Goal: Navigation & Orientation: Find specific page/section

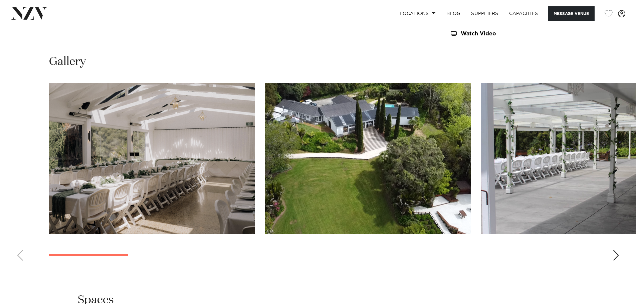
scroll to position [634, 0]
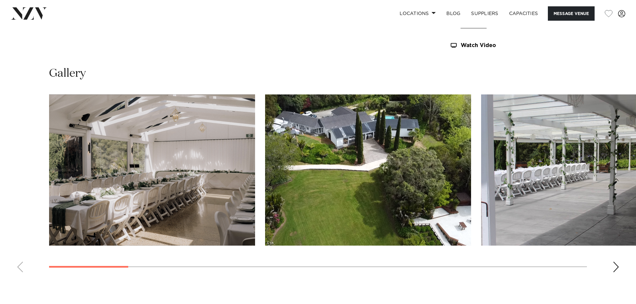
click at [617, 263] on div "Next slide" at bounding box center [615, 267] width 7 height 11
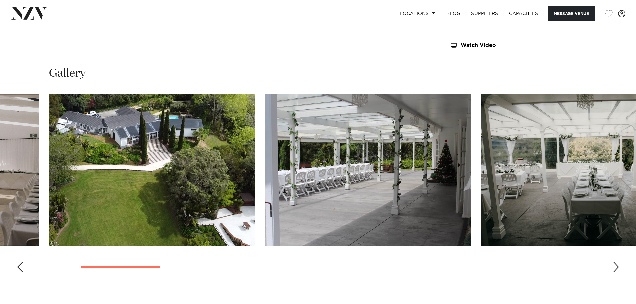
click at [617, 263] on div "Next slide" at bounding box center [615, 267] width 7 height 11
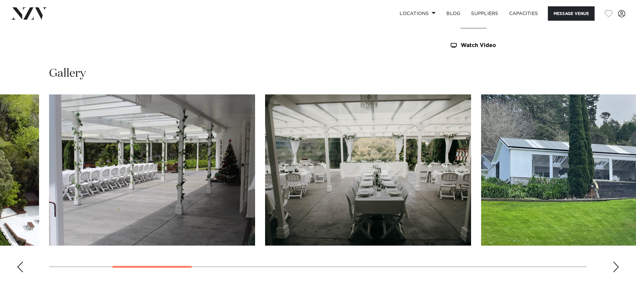
click at [617, 263] on div "Next slide" at bounding box center [615, 267] width 7 height 11
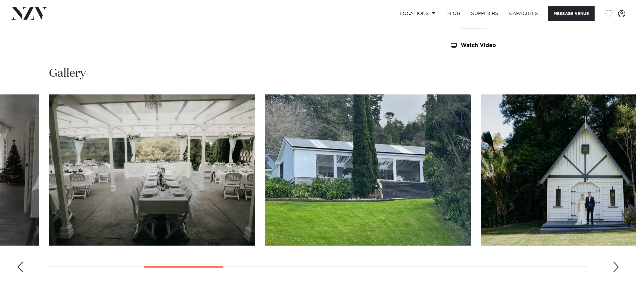
click at [617, 263] on div "Next slide" at bounding box center [615, 267] width 7 height 11
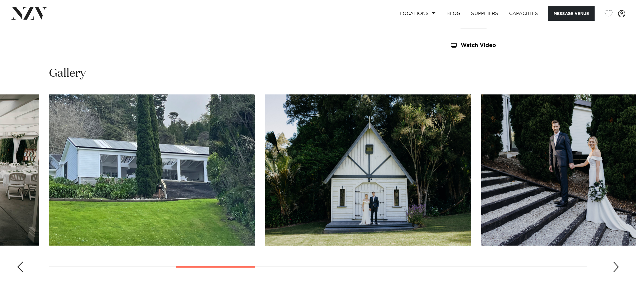
click at [617, 263] on div "Next slide" at bounding box center [615, 267] width 7 height 11
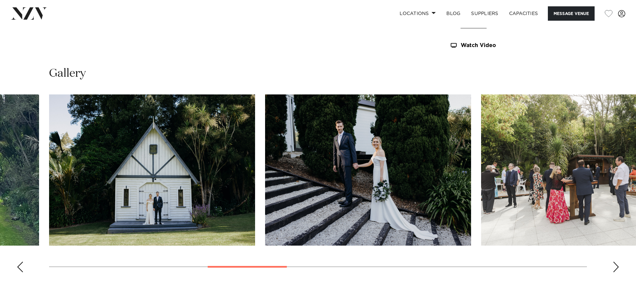
click at [617, 263] on div "Next slide" at bounding box center [615, 267] width 7 height 11
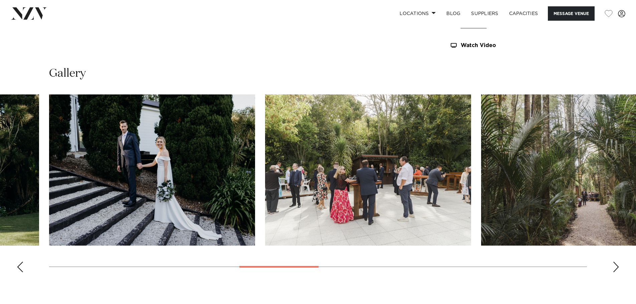
click at [617, 263] on div "Next slide" at bounding box center [615, 267] width 7 height 11
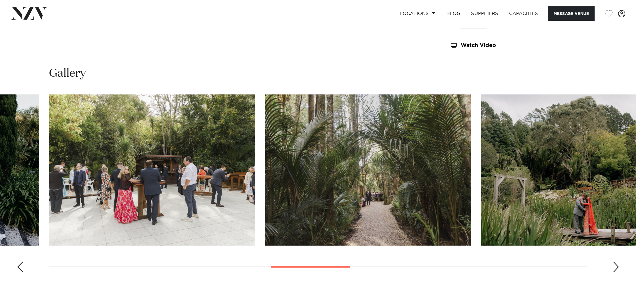
click at [617, 263] on div "Next slide" at bounding box center [615, 267] width 7 height 11
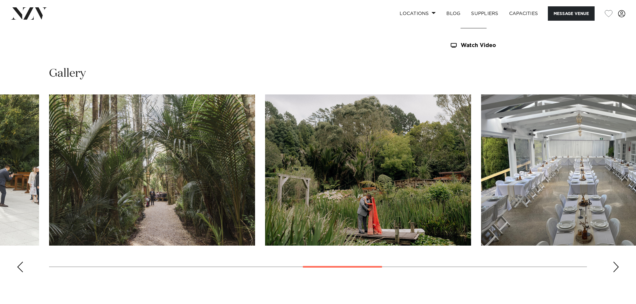
click at [617, 263] on div "Next slide" at bounding box center [615, 267] width 7 height 11
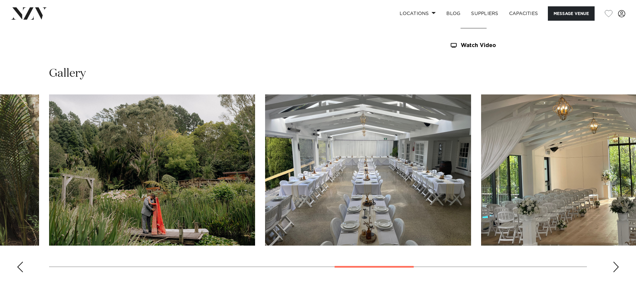
click at [617, 263] on div "Next slide" at bounding box center [615, 267] width 7 height 11
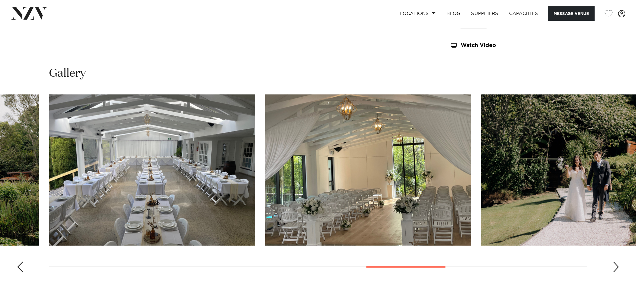
click at [617, 263] on div "Next slide" at bounding box center [615, 267] width 7 height 11
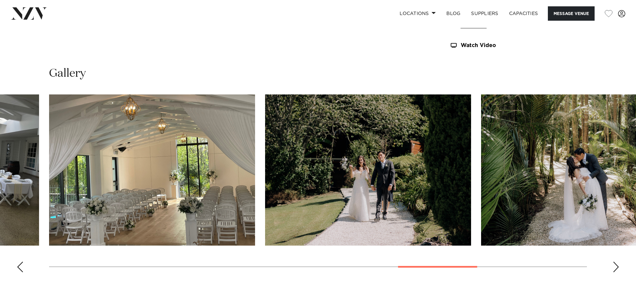
click at [617, 263] on div "Next slide" at bounding box center [615, 267] width 7 height 11
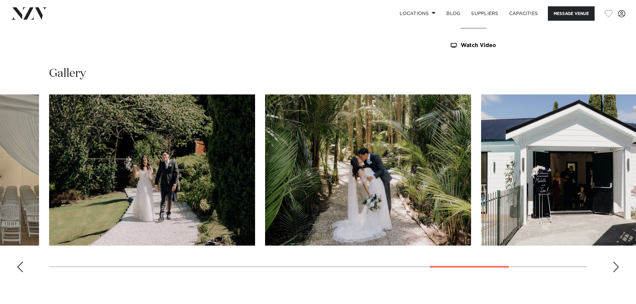
click at [617, 263] on div "Next slide" at bounding box center [615, 267] width 7 height 11
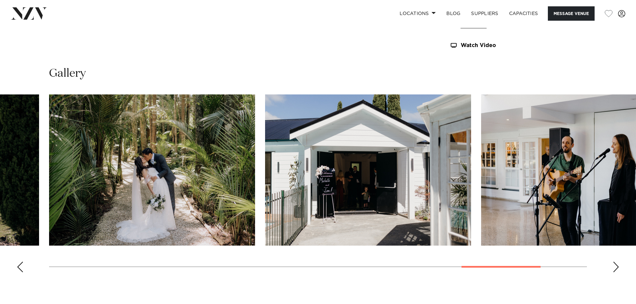
click at [617, 263] on div "Next slide" at bounding box center [615, 267] width 7 height 11
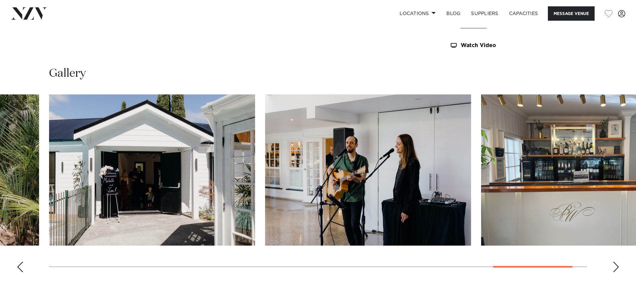
click at [617, 263] on div "Next slide" at bounding box center [615, 267] width 7 height 11
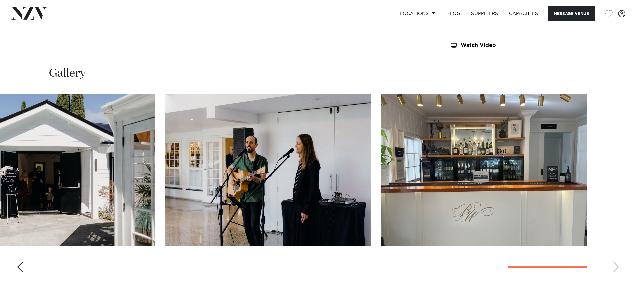
click at [617, 263] on swiper-container at bounding box center [318, 185] width 636 height 183
